Goal: Transaction & Acquisition: Purchase product/service

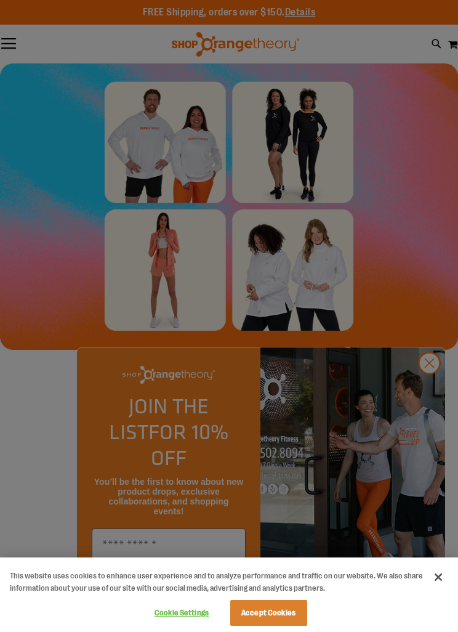
click at [446, 582] on button "Close" at bounding box center [438, 576] width 27 height 27
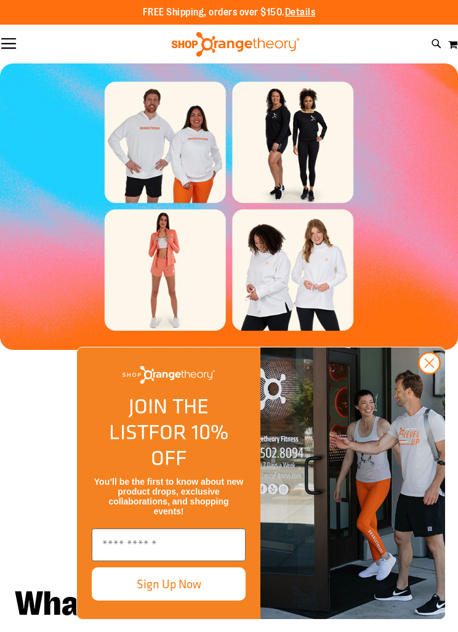
click at [433, 43] on icon at bounding box center [437, 44] width 10 height 14
click at [283, 104] on input "Search" at bounding box center [229, 112] width 426 height 41
type input "****"
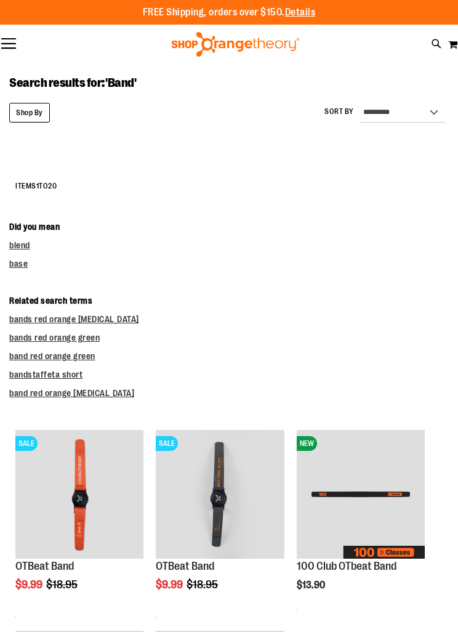
click at [58, 488] on img "product" at bounding box center [79, 494] width 128 height 128
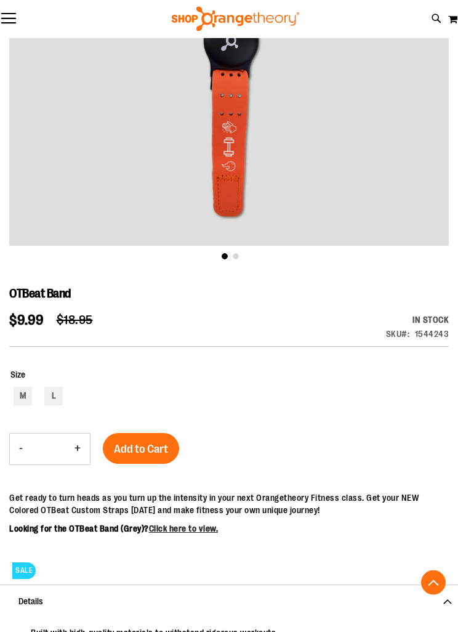
scroll to position [271, 0]
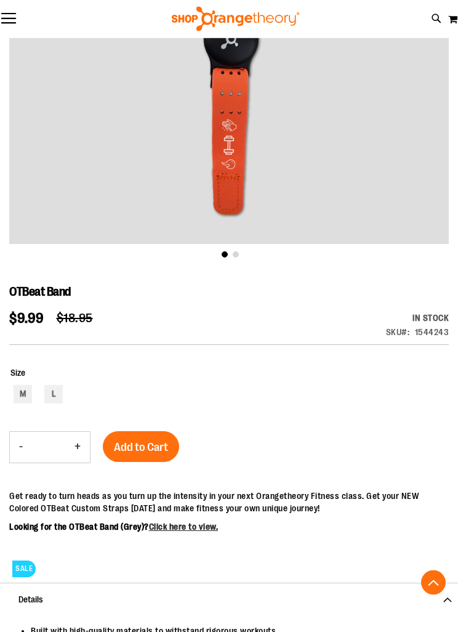
click at [136, 446] on span "Add to Cart" at bounding box center [141, 448] width 54 height 14
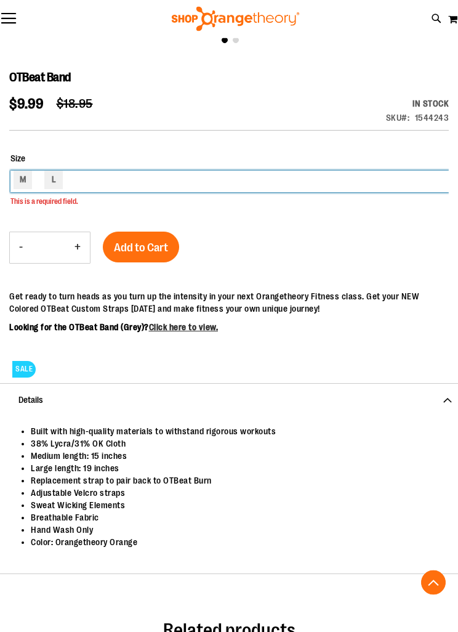
scroll to position [486, 0]
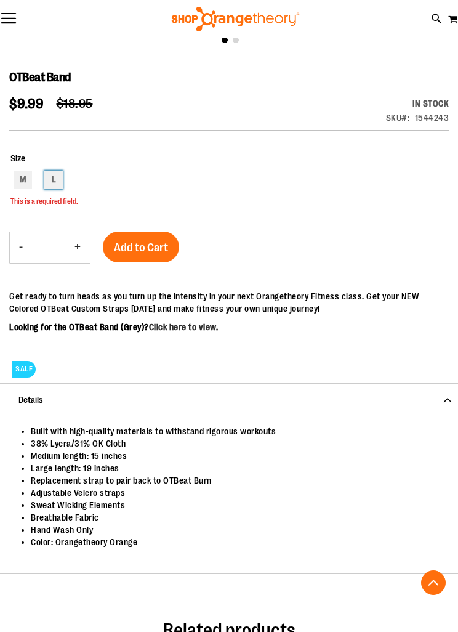
click at [55, 177] on div "L" at bounding box center [53, 180] width 18 height 18
type input "***"
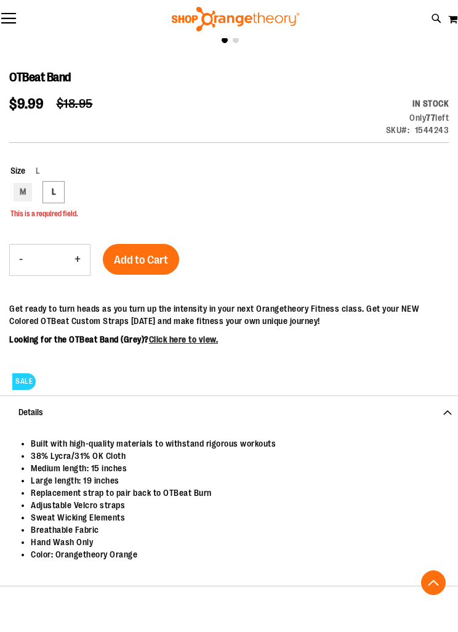
click at [163, 262] on span "Add to Cart" at bounding box center [141, 260] width 54 height 14
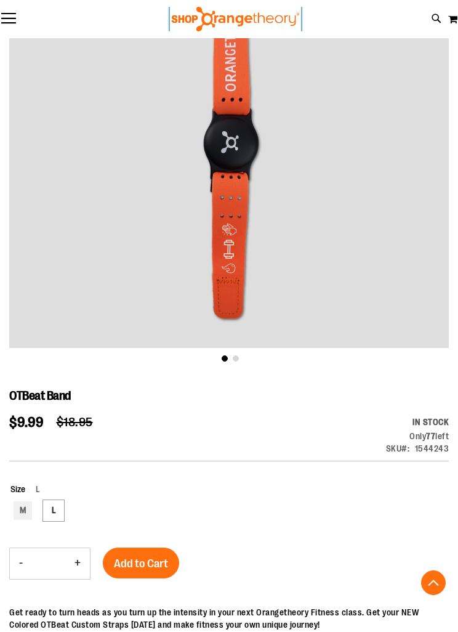
scroll to position [0, 0]
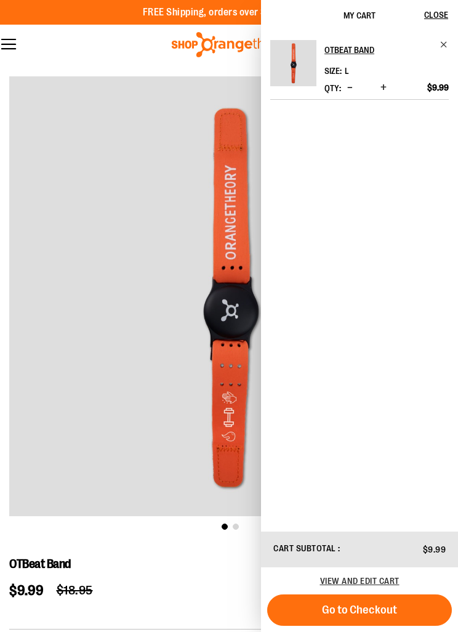
click at [398, 606] on button "Go to Checkout" at bounding box center [359, 609] width 185 height 31
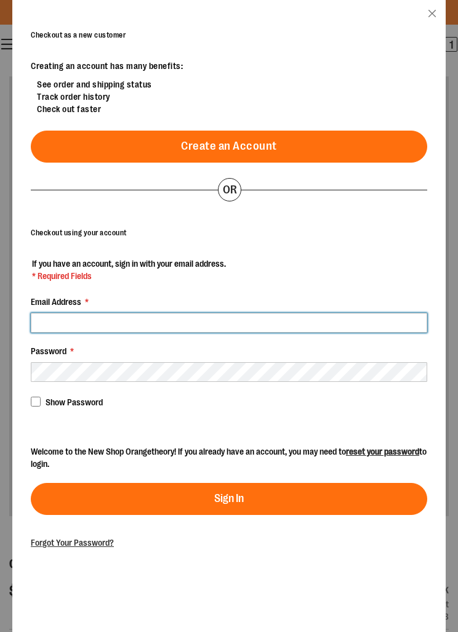
click at [267, 313] on input "Email Address *" at bounding box center [229, 323] width 396 height 20
type input "**********"
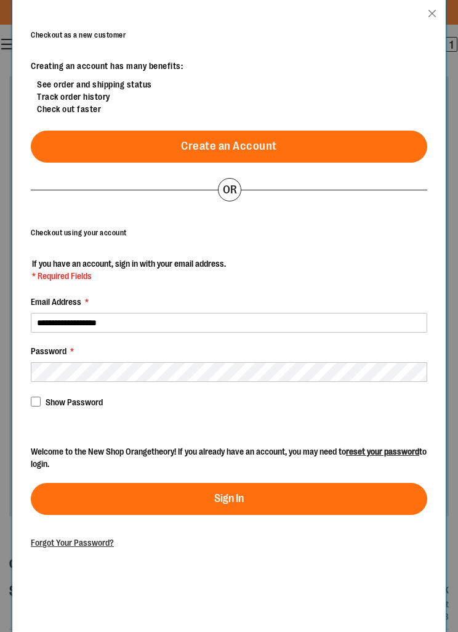
click at [299, 499] on button "Sign In" at bounding box center [229, 499] width 396 height 32
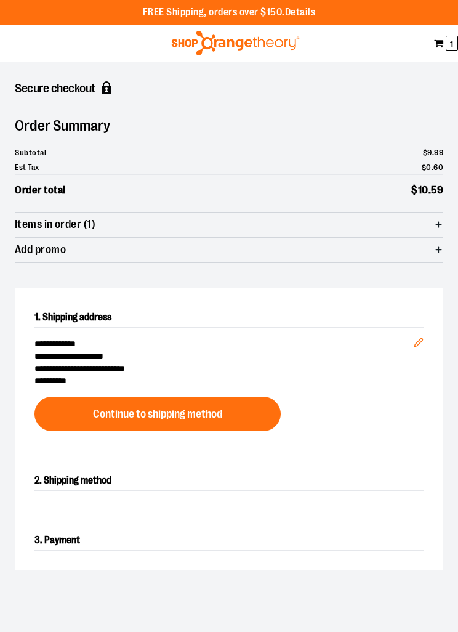
click at [79, 419] on button "Continue to shipping method" at bounding box center [157, 413] width 246 height 34
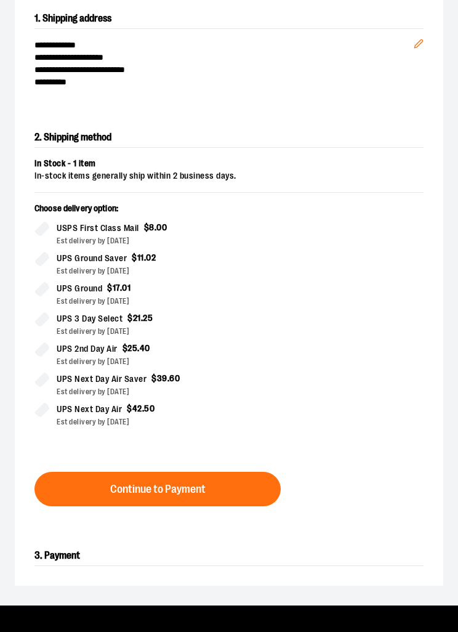
scroll to position [382, 0]
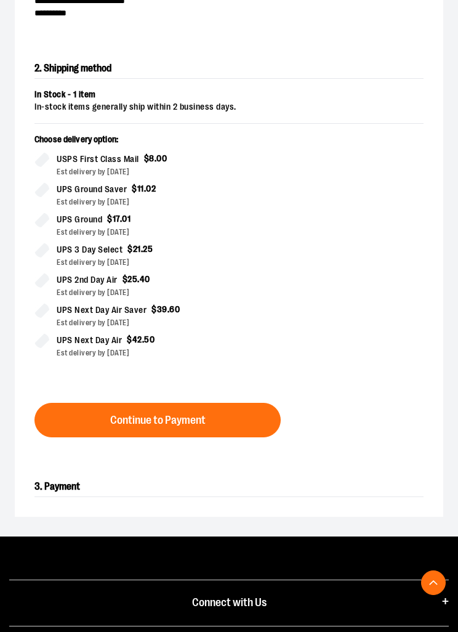
click at [67, 409] on button "Continue to Payment" at bounding box center [157, 420] width 246 height 34
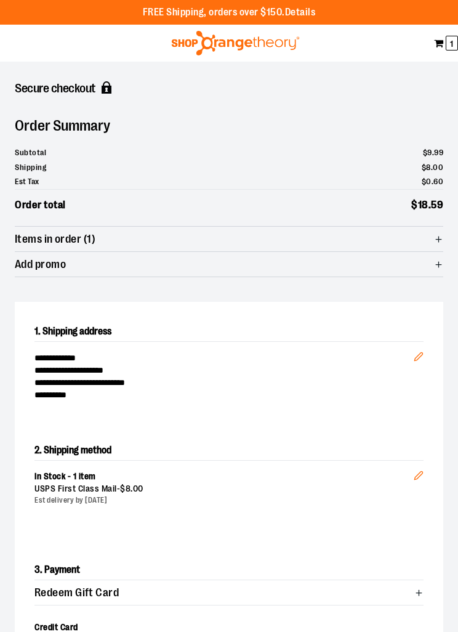
scroll to position [415, 0]
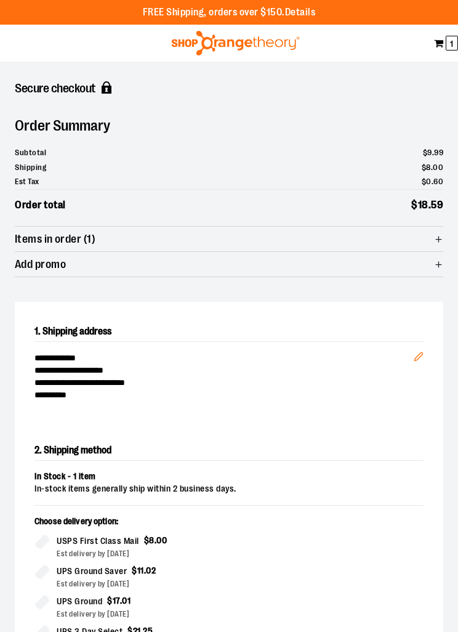
scroll to position [39, 0]
